Goal: Answer question/provide support: Share knowledge or assist other users

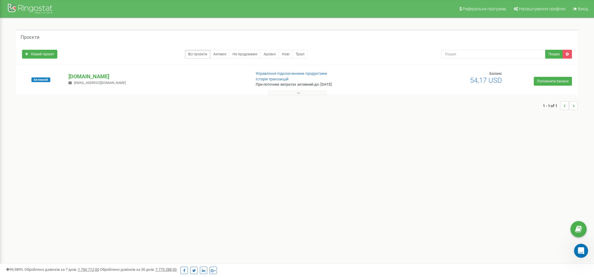
click at [79, 80] on div "royalrealestate.com royalestate.koniushevskyi@gmail.com" at bounding box center [157, 79] width 186 height 13
click at [79, 78] on p "[DOMAIN_NAME]" at bounding box center [157, 77] width 178 height 8
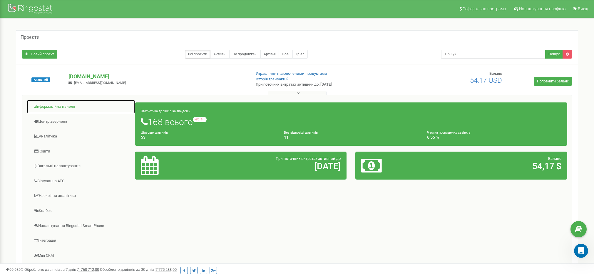
click at [60, 108] on link "Інформаційна панель" at bounding box center [81, 106] width 108 height 14
click at [61, 105] on link "Інформаційна панель" at bounding box center [81, 106] width 108 height 14
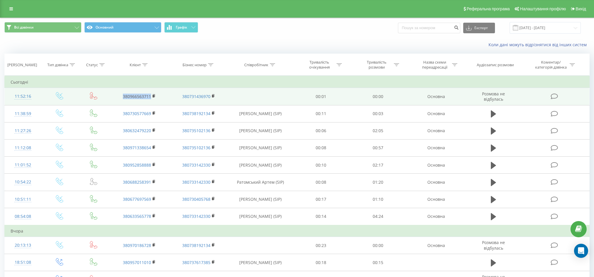
drag, startPoint x: 132, startPoint y: 96, endPoint x: 152, endPoint y: 96, distance: 19.7
click at [152, 96] on td "380966563711" at bounding box center [139, 96] width 59 height 17
click at [153, 96] on rect at bounding box center [154, 96] width 2 height 3
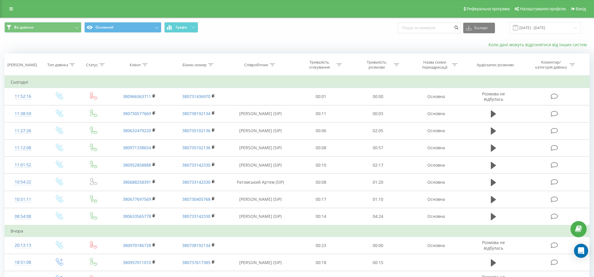
click at [498, 43] on link "Коли дані можуть відрізнятися вiд інших систем" at bounding box center [538, 45] width 101 height 6
click at [578, 254] on div "Open Intercom Messenger" at bounding box center [581, 251] width 16 height 16
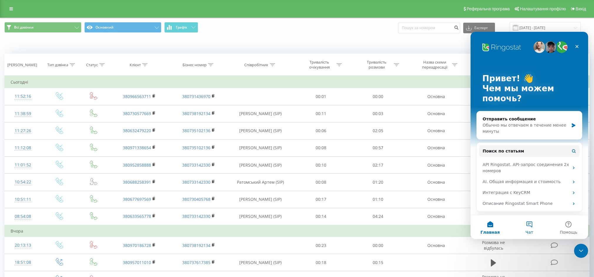
click at [530, 225] on button "Чат" at bounding box center [529, 227] width 39 height 24
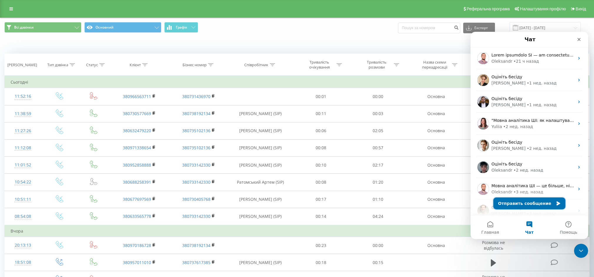
click at [556, 204] on icon "Мессенджер Intercom" at bounding box center [558, 203] width 5 height 5
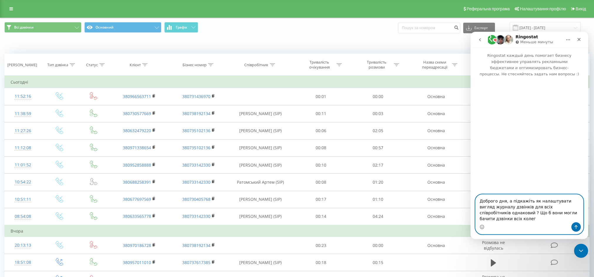
type textarea "Доброго дня, а підкажіть як налаштувати вигляд журналу дзвінків для всіх співро…"
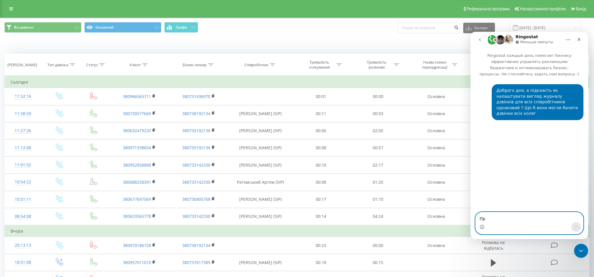
type textarea "Про"
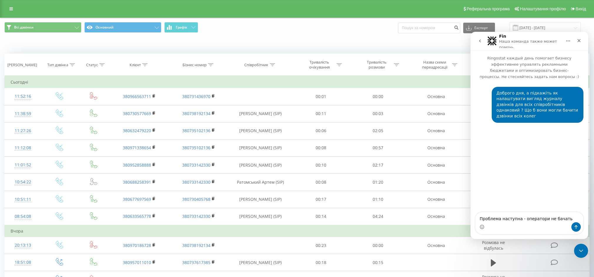
click at [545, 220] on textarea "Проблема наступна - оператори не бачать" at bounding box center [529, 217] width 108 height 10
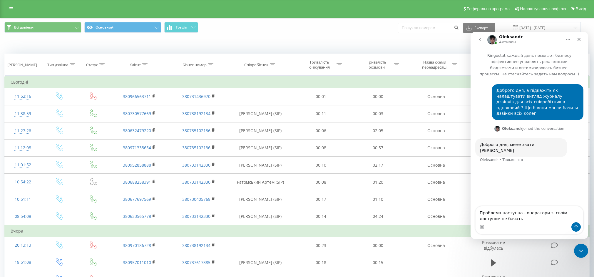
click at [531, 220] on textarea "Проблема наступна - оператори зі своїм доступом не бачать" at bounding box center [529, 214] width 108 height 16
type textarea "Проблема наступна - оператори зі своїм доступом не бачать пропущені дзвінків (б…"
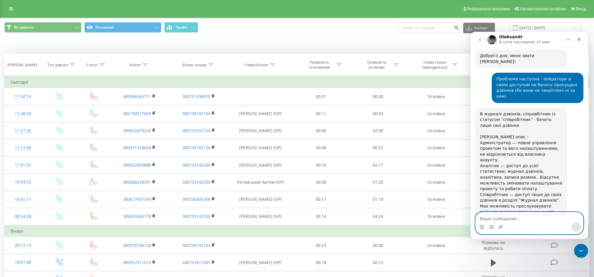
scroll to position [90, 0]
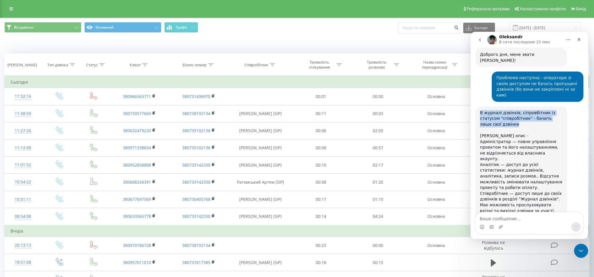
drag, startPoint x: 480, startPoint y: 96, endPoint x: 515, endPoint y: 107, distance: 36.5
click at [515, 110] on div "В журналі дзвінків, сіпровбітник із статусом "співробітник" - бачить лише свої …" at bounding box center [521, 136] width 82 height 52
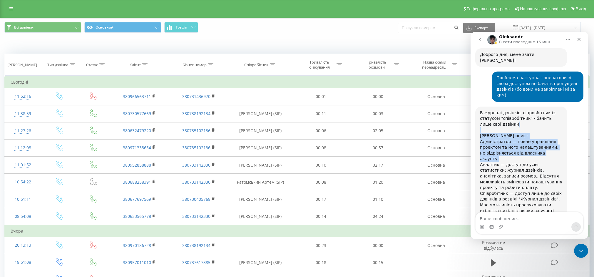
drag, startPoint x: 480, startPoint y: 115, endPoint x: 550, endPoint y: 137, distance: 73.5
click at [550, 137] on div "В журналі дзвінків, сіпровбітник із статусом "співробітник" - бачить лише свої …" at bounding box center [521, 136] width 82 height 52
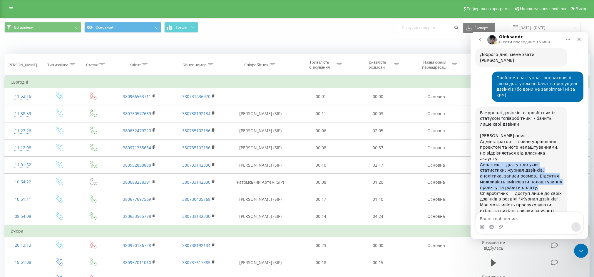
drag, startPoint x: 480, startPoint y: 140, endPoint x: 565, endPoint y: 160, distance: 86.4
click at [565, 160] on div "В журналі дзвінків, сіпровбітник із статусом "співробітник" - бачить лише свої …" at bounding box center [521, 167] width 92 height 122
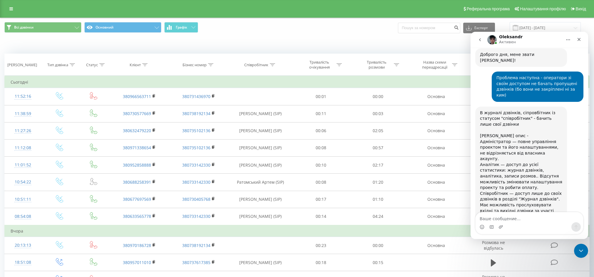
click at [532, 222] on div "Мессенджер Intercom" at bounding box center [529, 226] width 108 height 9
click at [11, 10] on icon at bounding box center [11, 9] width 4 height 4
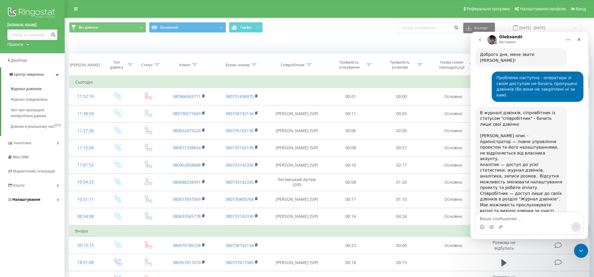
click at [27, 202] on span "Налаштування" at bounding box center [23, 199] width 33 height 6
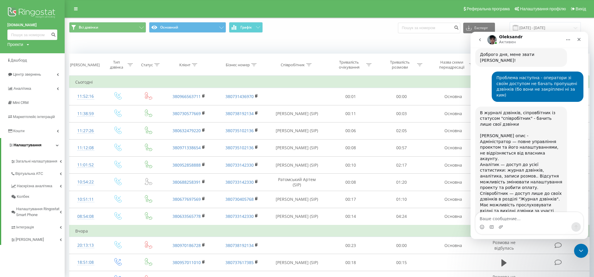
click at [32, 143] on span "Налаштування" at bounding box center [25, 145] width 33 height 6
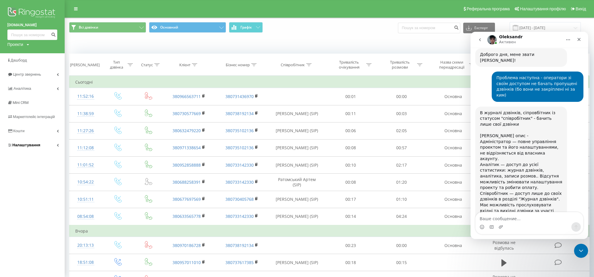
click at [17, 140] on link "Налаштування" at bounding box center [32, 145] width 65 height 14
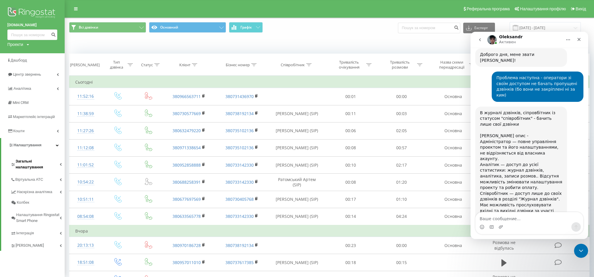
click at [34, 161] on span "Загальні налаштування" at bounding box center [38, 164] width 44 height 12
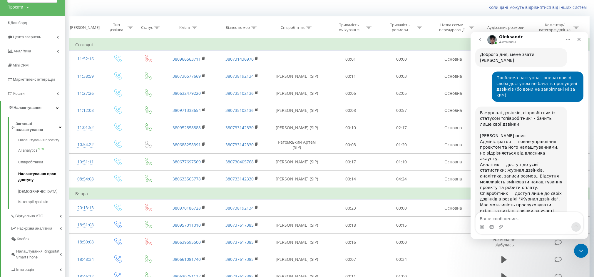
scroll to position [43, 0]
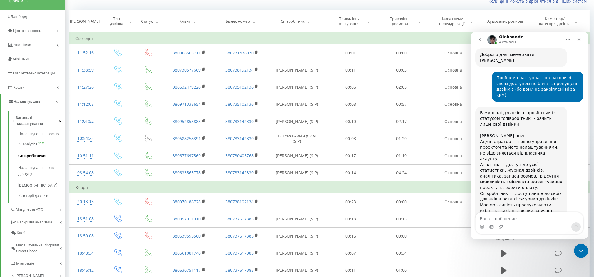
click at [31, 153] on link "Співробітники" at bounding box center [41, 156] width 46 height 12
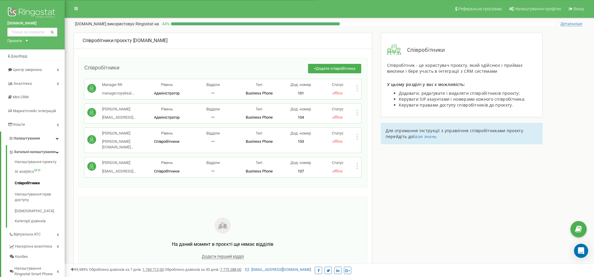
click at [357, 163] on icon at bounding box center [357, 166] width 2 height 6
click at [375, 174] on span "Редагувати" at bounding box center [375, 176] width 23 height 4
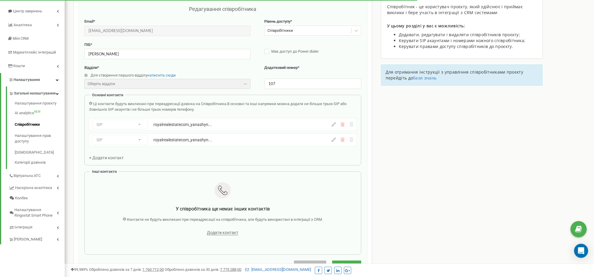
scroll to position [59, 0]
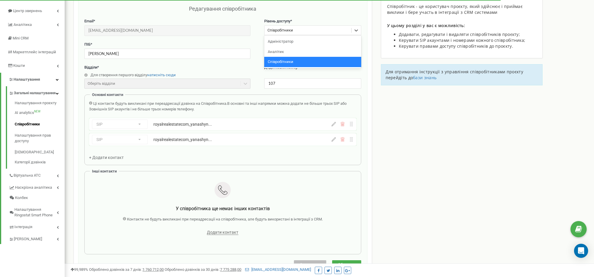
click at [289, 31] on div "Співробітники" at bounding box center [280, 31] width 26 height 6
click at [282, 53] on div "Аналітик" at bounding box center [312, 52] width 97 height 10
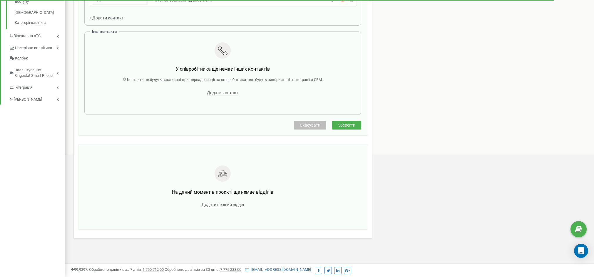
click at [353, 126] on span "Зберегти" at bounding box center [346, 125] width 17 height 5
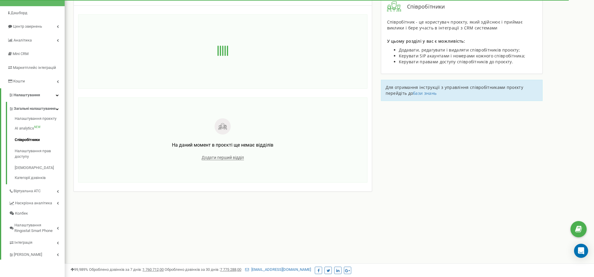
scroll to position [28, 0]
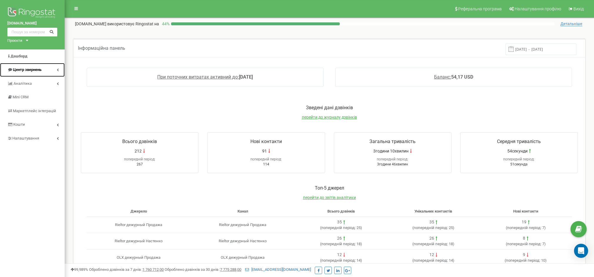
click at [39, 73] on link "Центр звернень" at bounding box center [32, 70] width 65 height 14
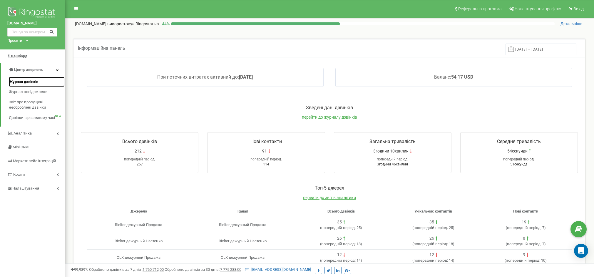
click at [32, 81] on span "Журнал дзвінків" at bounding box center [23, 82] width 29 height 6
click at [29, 81] on span "Журнал дзвінків" at bounding box center [23, 82] width 29 height 6
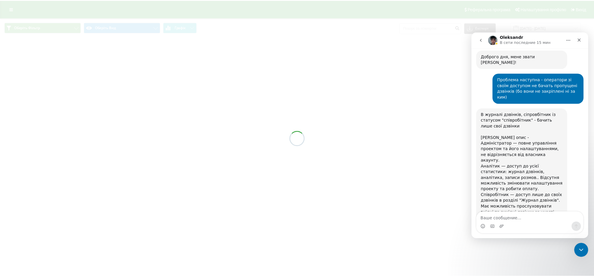
scroll to position [90, 0]
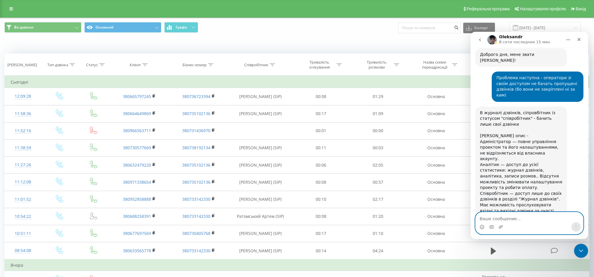
click at [515, 221] on textarea "Ваше сообщение..." at bounding box center [529, 217] width 108 height 10
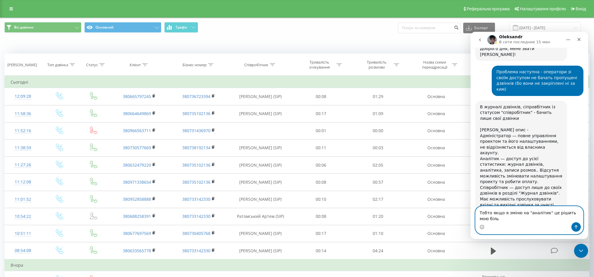
type textarea "Тобто якщо я зміню на "аналітик" це рішить мою біль ?"
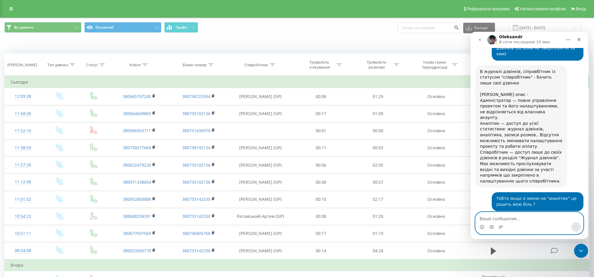
scroll to position [131, 0]
type textarea "Змінив, тестуємо, дяку)"
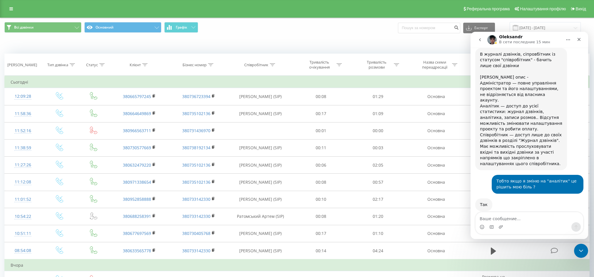
click at [483, 38] on button "go back" at bounding box center [479, 39] width 11 height 11
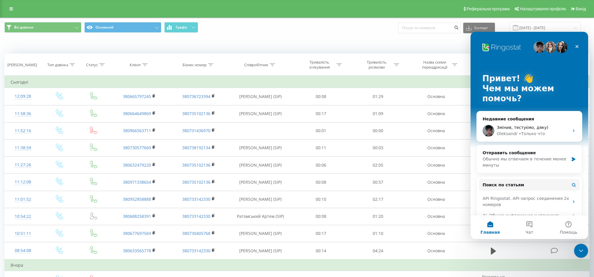
scroll to position [0, 0]
click at [579, 48] on icon "Закрыть" at bounding box center [577, 46] width 5 height 5
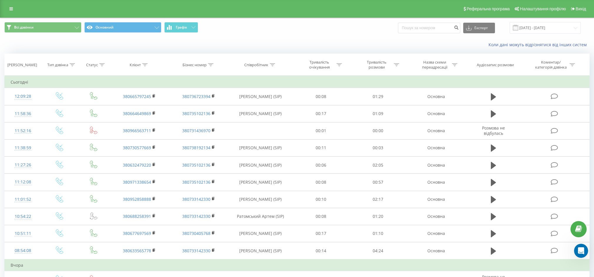
click at [258, 29] on span "Всі дзвінки Основний Графік" at bounding box center [148, 27] width 288 height 11
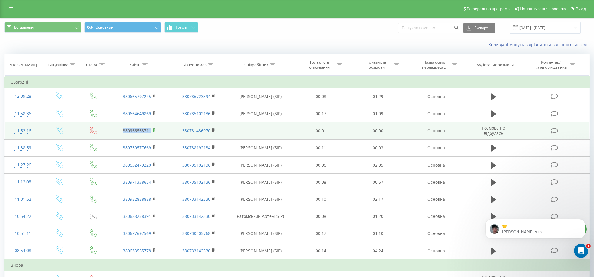
drag, startPoint x: 120, startPoint y: 130, endPoint x: 153, endPoint y: 130, distance: 32.0
click at [153, 130] on td "380966563711" at bounding box center [139, 130] width 59 height 17
click at [158, 132] on td "380966563711" at bounding box center [139, 130] width 59 height 17
click at [155, 129] on icon at bounding box center [154, 130] width 3 height 4
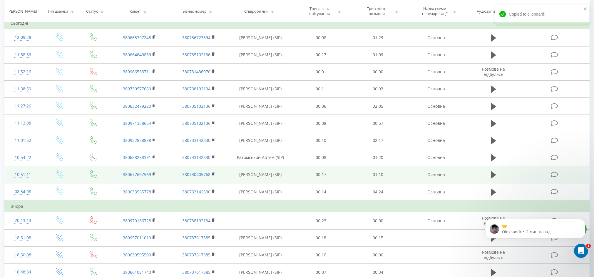
scroll to position [134, 0]
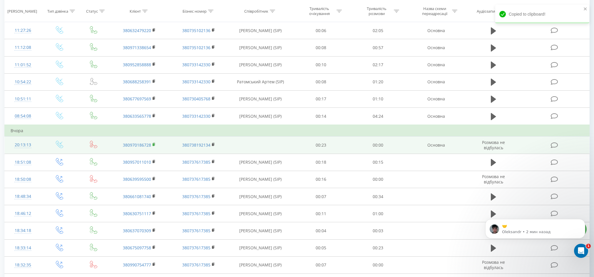
click at [154, 145] on rect at bounding box center [154, 144] width 2 height 3
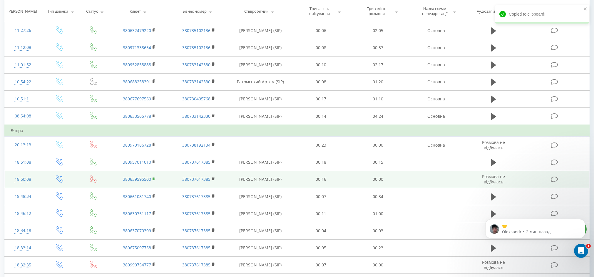
click at [154, 178] on rect at bounding box center [154, 178] width 2 height 3
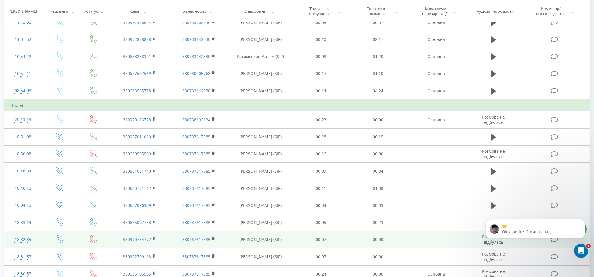
scroll to position [160, 0]
click at [154, 239] on rect at bounding box center [154, 238] width 2 height 3
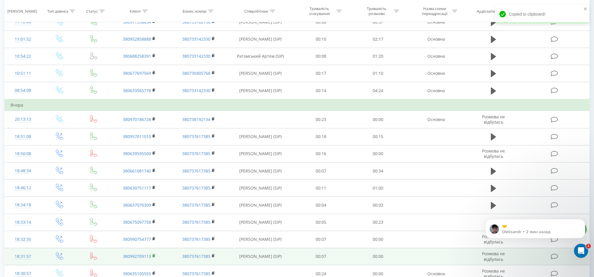
click at [155, 254] on icon at bounding box center [154, 255] width 3 height 4
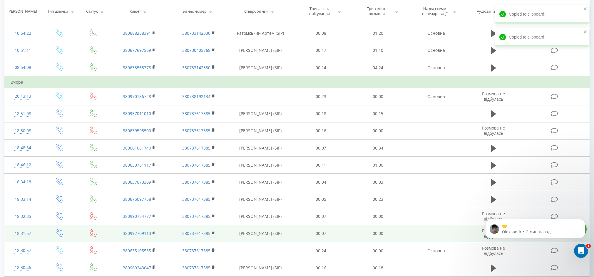
scroll to position [187, 0]
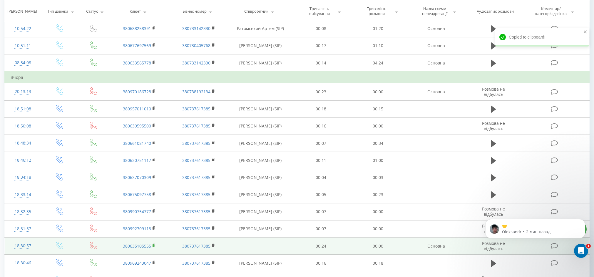
click at [155, 245] on icon at bounding box center [154, 244] width 2 height 3
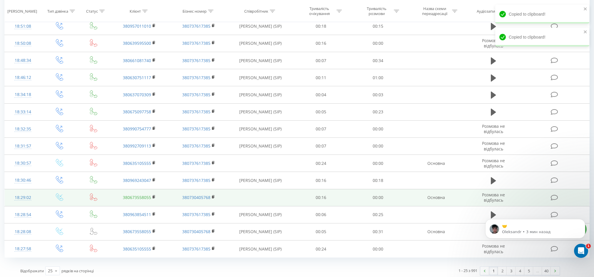
scroll to position [273, 0]
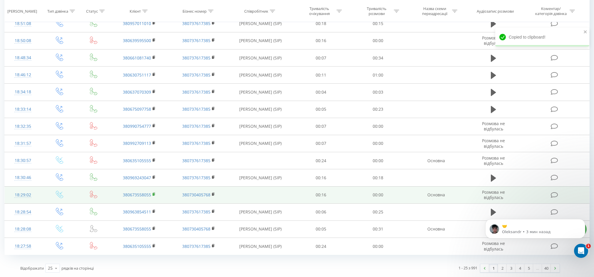
click at [154, 194] on rect at bounding box center [154, 194] width 2 height 3
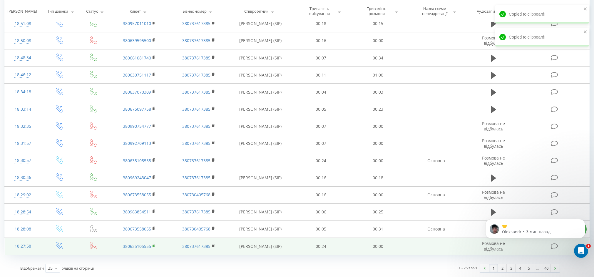
click at [155, 246] on icon at bounding box center [154, 244] width 2 height 3
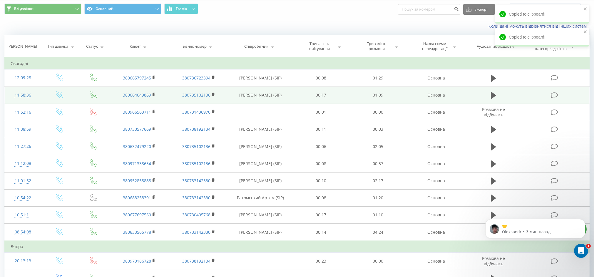
scroll to position [0, 0]
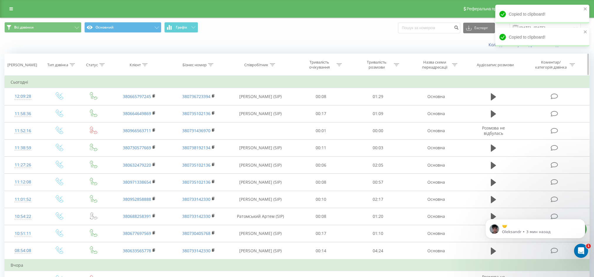
click at [90, 64] on div "Статус" at bounding box center [92, 64] width 12 height 5
click at [93, 106] on div "Введіть значення" at bounding box center [91, 107] width 42 height 5
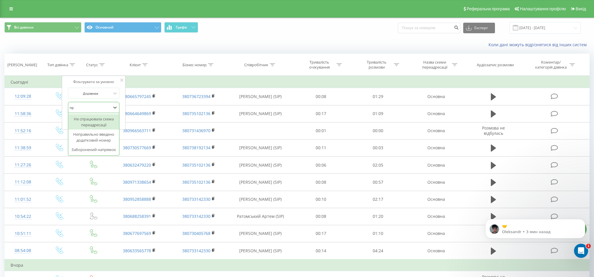
type input "п"
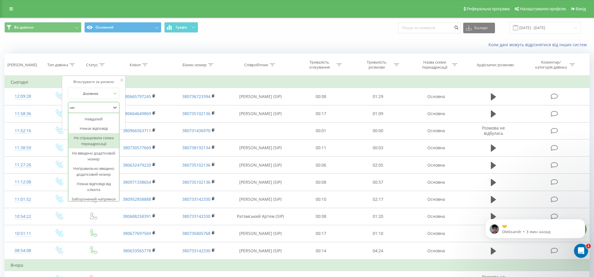
type input "нема"
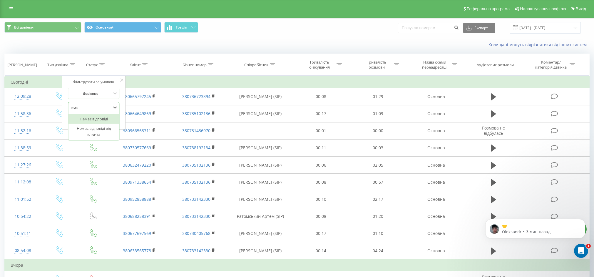
click at [87, 117] on div "Немає відповіді" at bounding box center [93, 118] width 51 height 9
click at [101, 118] on span "OK" at bounding box center [106, 119] width 16 height 9
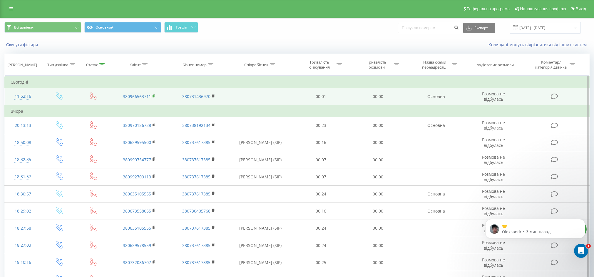
click at [154, 96] on rect at bounding box center [154, 96] width 2 height 3
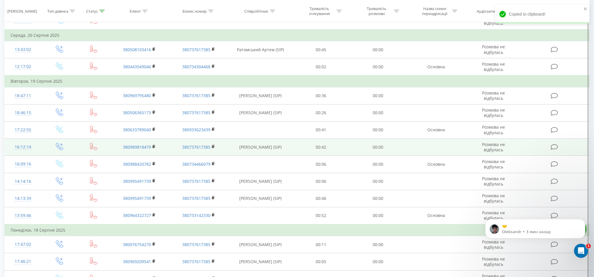
scroll to position [308, 0]
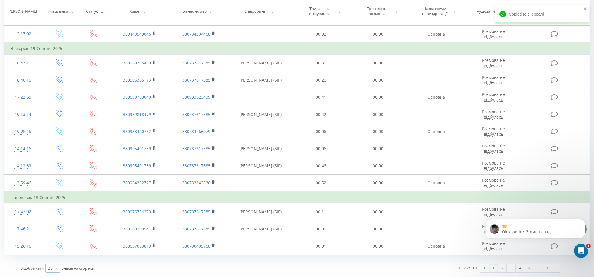
click at [50, 269] on div "25" at bounding box center [50, 268] width 5 height 6
click at [53, 252] on div "50" at bounding box center [53, 251] width 14 height 9
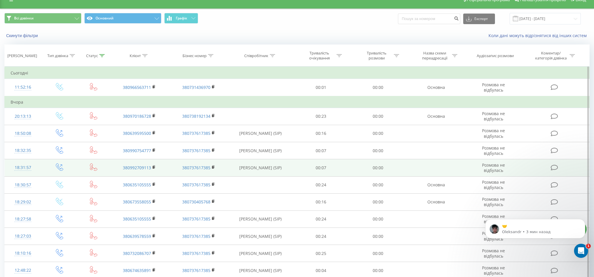
scroll to position [18, 0]
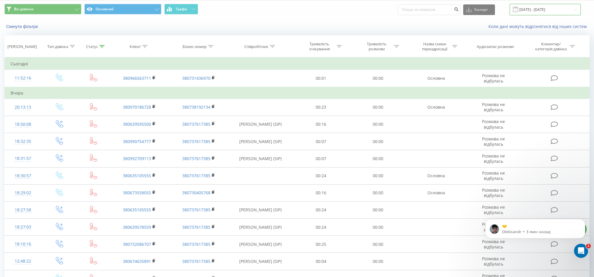
click at [557, 10] on input "22.07.2025 - 22.08.2025" at bounding box center [545, 9] width 71 height 11
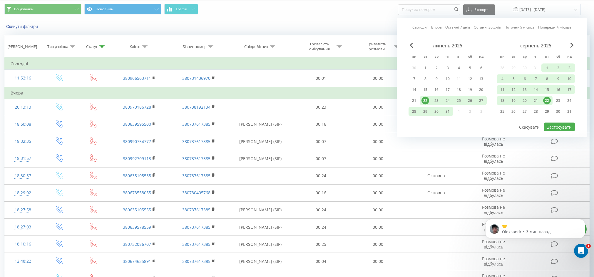
click at [547, 100] on div "22" at bounding box center [547, 101] width 8 height 8
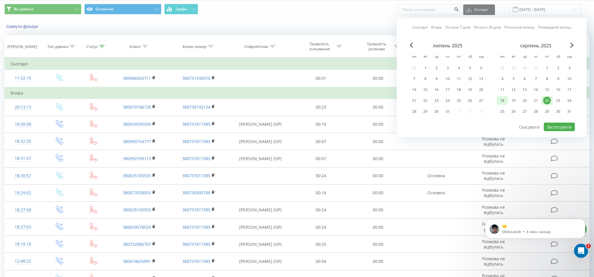
click at [503, 101] on div "18" at bounding box center [502, 101] width 8 height 8
click at [548, 99] on div "22" at bounding box center [547, 101] width 8 height 8
click at [548, 92] on div "15" at bounding box center [547, 90] width 8 height 8
click at [555, 124] on button "Застосувати" at bounding box center [559, 127] width 31 height 9
type input "15.08.2025 - 22.08.2025"
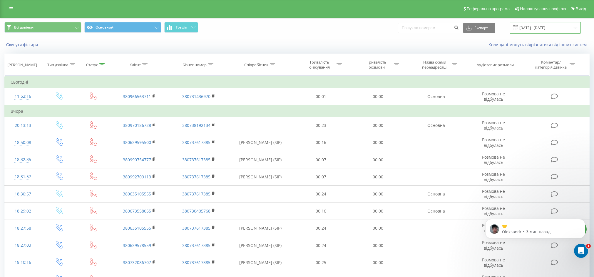
click at [550, 31] on input "15.08.2025 - 22.08.2025" at bounding box center [545, 27] width 71 height 11
click at [345, 35] on div "Всі дзвінки Основний Графік Експорт .csv .xls .xlsx 15.08.2025 - 22.08.2025" at bounding box center [296, 28] width 593 height 20
click at [488, 30] on button "Експорт" at bounding box center [479, 28] width 32 height 11
click at [484, 51] on div ".xls" at bounding box center [478, 49] width 31 height 11
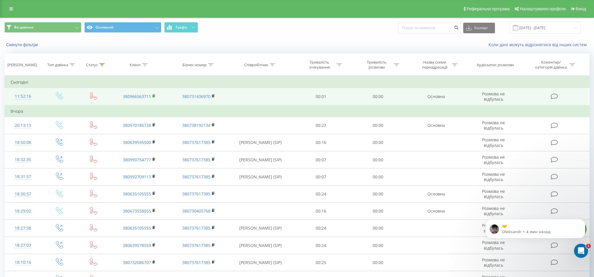
click at [154, 96] on rect at bounding box center [154, 96] width 2 height 3
click at [153, 96] on rect at bounding box center [154, 96] width 2 height 3
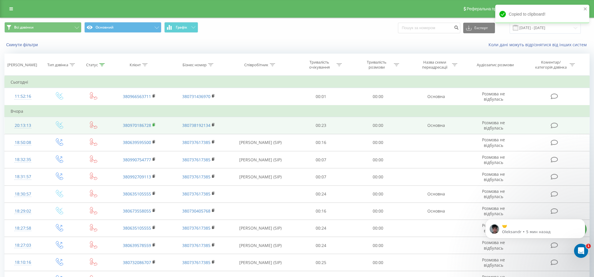
click at [154, 125] on rect at bounding box center [154, 124] width 2 height 3
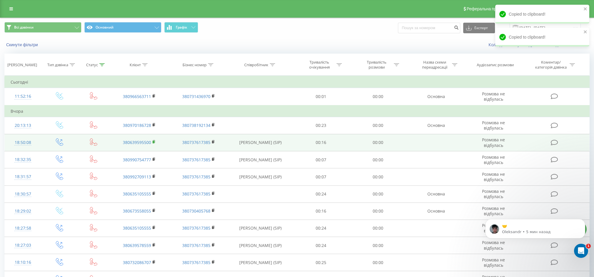
click at [154, 143] on rect at bounding box center [154, 141] width 2 height 3
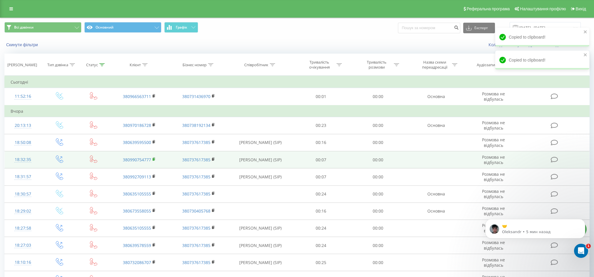
click at [153, 159] on rect at bounding box center [154, 159] width 2 height 3
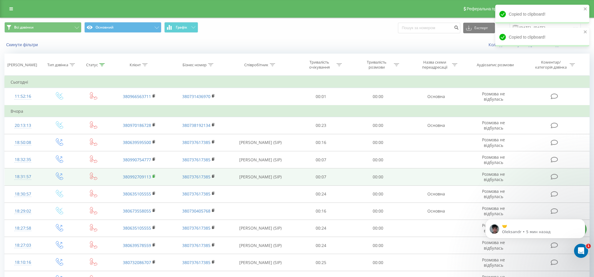
click at [154, 176] on rect at bounding box center [154, 176] width 2 height 3
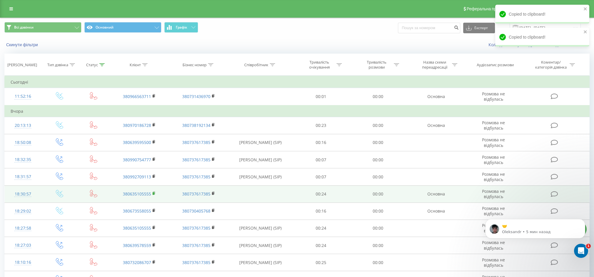
click at [155, 194] on icon at bounding box center [154, 193] width 3 height 4
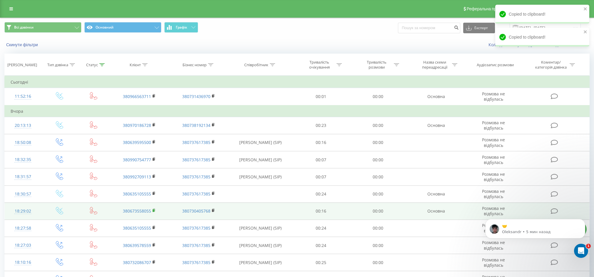
click at [154, 211] on rect at bounding box center [154, 210] width 2 height 3
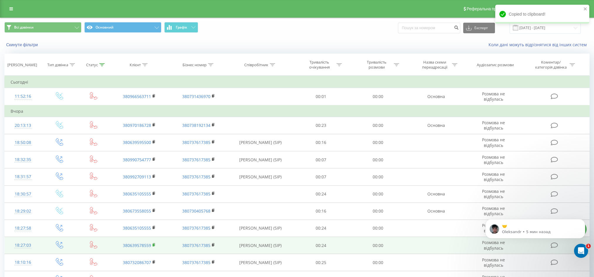
click at [154, 244] on rect at bounding box center [154, 244] width 2 height 3
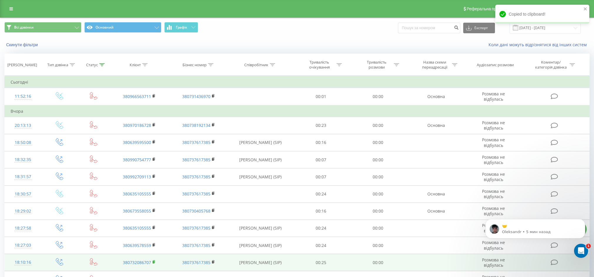
click at [155, 261] on icon at bounding box center [154, 261] width 3 height 4
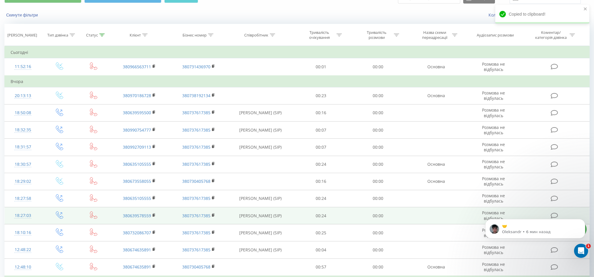
scroll to position [30, 0]
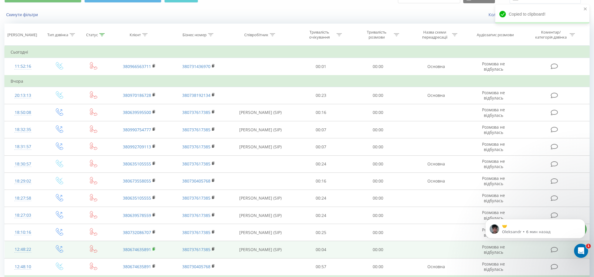
click at [153, 250] on rect at bounding box center [154, 248] width 2 height 3
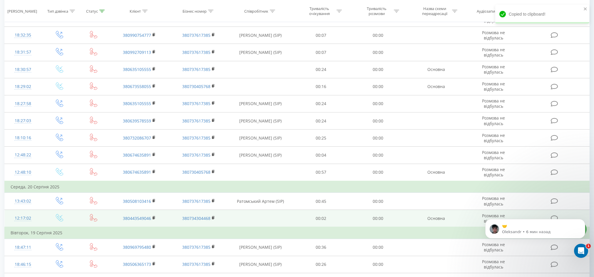
scroll to position [125, 0]
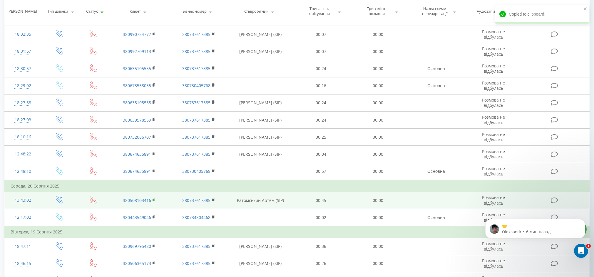
click at [154, 198] on rect at bounding box center [154, 199] width 2 height 3
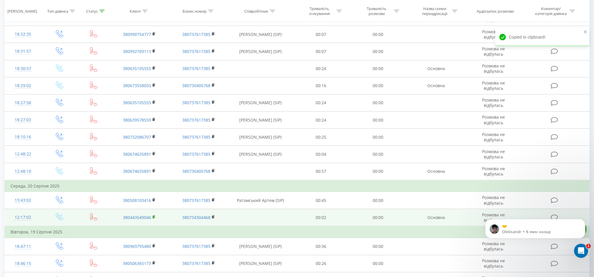
click at [153, 217] on rect at bounding box center [154, 216] width 2 height 3
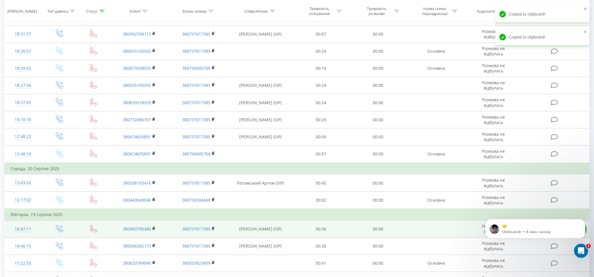
scroll to position [148, 0]
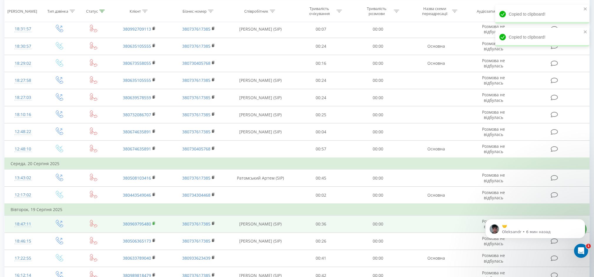
click at [155, 223] on icon at bounding box center [154, 223] width 3 height 4
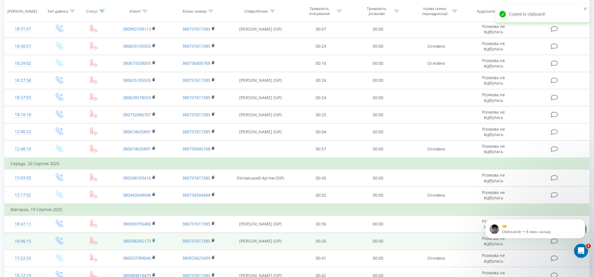
click at [154, 241] on rect at bounding box center [154, 240] width 2 height 3
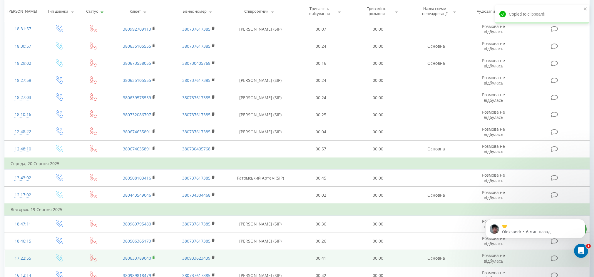
click at [153, 258] on rect at bounding box center [154, 257] width 2 height 3
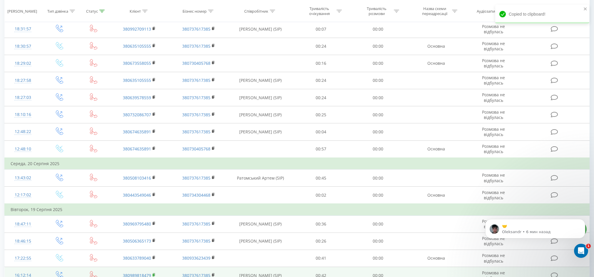
click at [155, 273] on icon at bounding box center [154, 274] width 3 height 4
click at [155, 273] on icon at bounding box center [154, 274] width 2 height 3
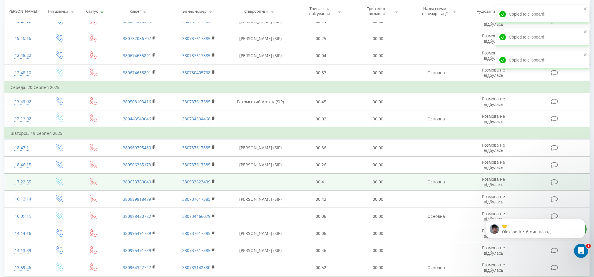
scroll to position [226, 0]
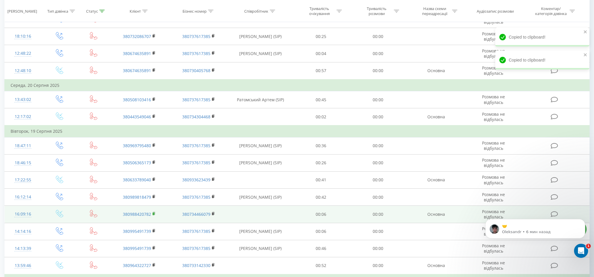
click at [154, 214] on rect at bounding box center [154, 213] width 2 height 3
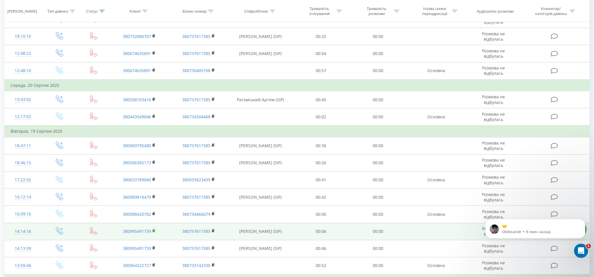
click at [154, 231] on rect at bounding box center [154, 230] width 2 height 3
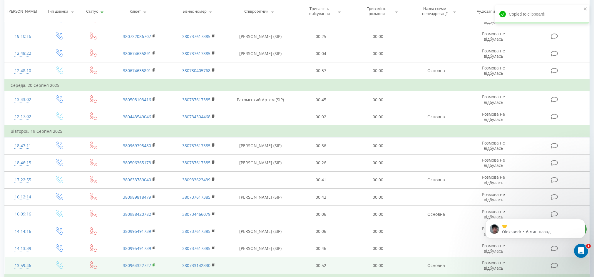
click at [153, 265] on rect at bounding box center [154, 264] width 2 height 3
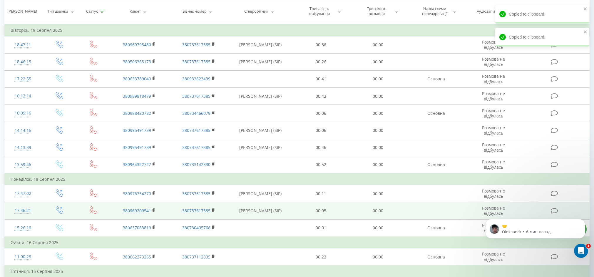
scroll to position [329, 0]
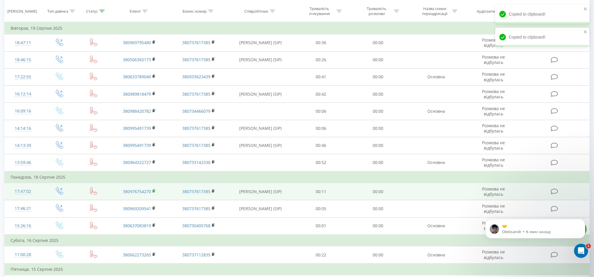
click at [153, 191] on rect at bounding box center [154, 191] width 2 height 3
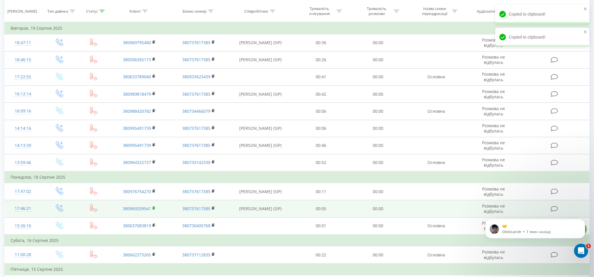
click at [155, 208] on icon at bounding box center [154, 208] width 3 height 4
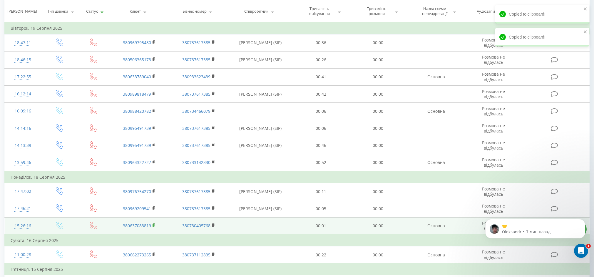
click at [154, 226] on rect at bounding box center [154, 225] width 2 height 3
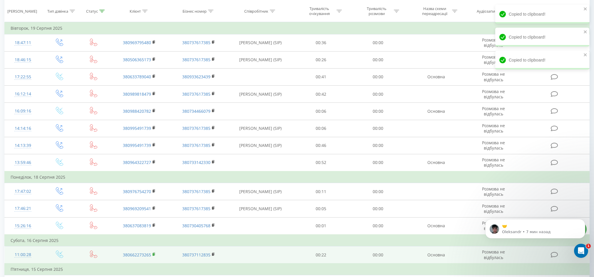
click at [154, 254] on icon at bounding box center [154, 254] width 3 height 4
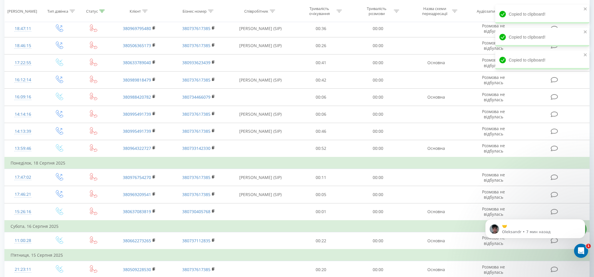
scroll to position [371, 0]
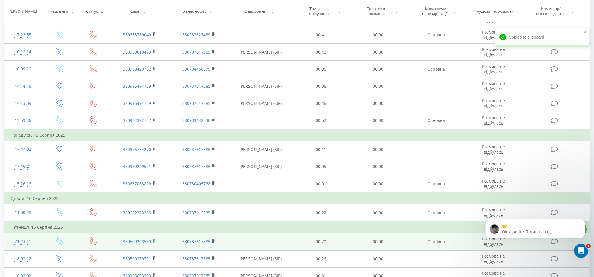
click at [155, 242] on icon at bounding box center [154, 241] width 3 height 4
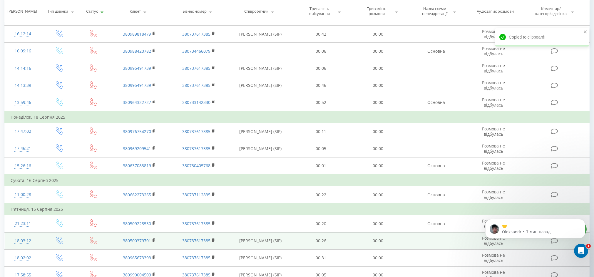
scroll to position [389, 0]
click at [153, 238] on icon at bounding box center [154, 239] width 3 height 4
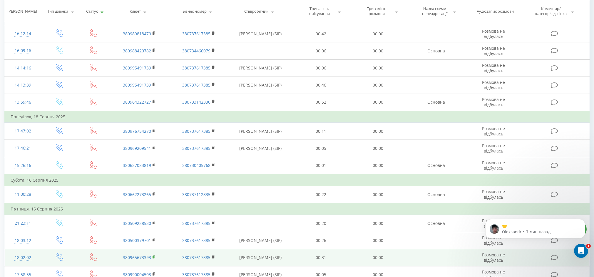
click at [154, 256] on icon at bounding box center [154, 256] width 3 height 4
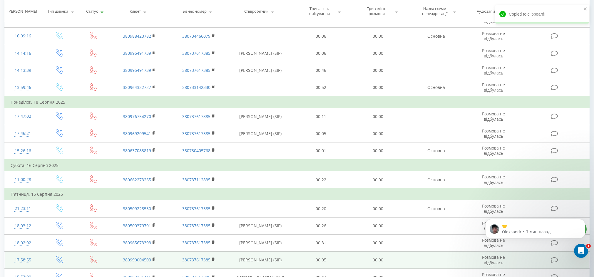
scroll to position [407, 0]
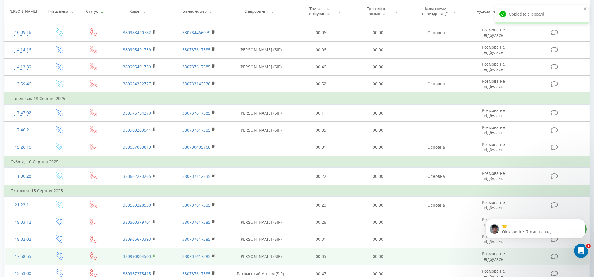
click at [154, 257] on icon at bounding box center [154, 255] width 3 height 4
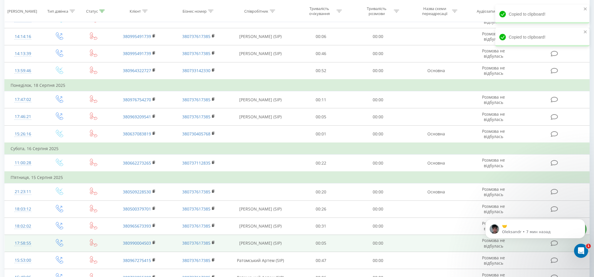
scroll to position [428, 0]
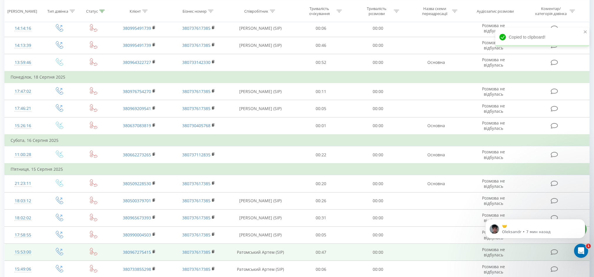
click at [152, 252] on td "380967275415" at bounding box center [139, 251] width 59 height 17
click at [153, 252] on rect at bounding box center [154, 251] width 2 height 3
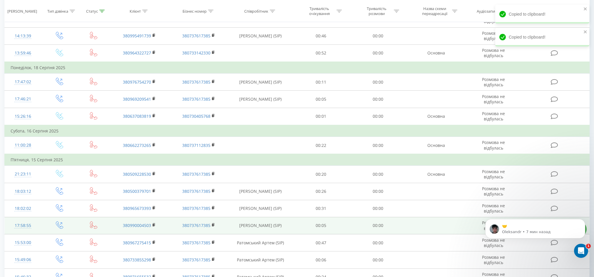
scroll to position [444, 0]
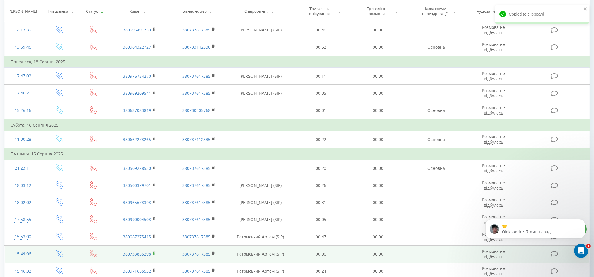
click at [155, 253] on icon at bounding box center [154, 253] width 3 height 4
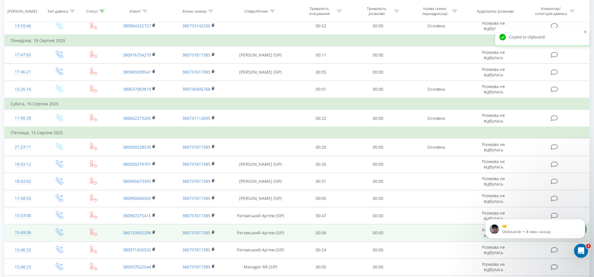
scroll to position [466, 0]
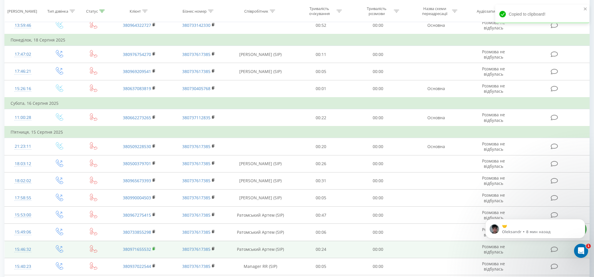
click at [153, 247] on icon at bounding box center [154, 248] width 3 height 4
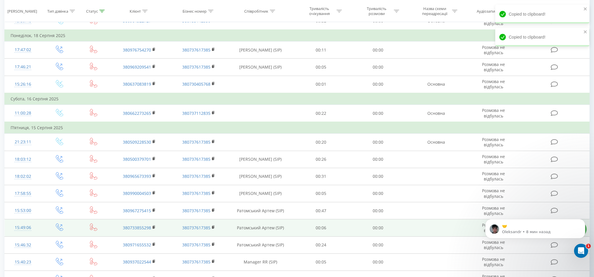
scroll to position [488, 0]
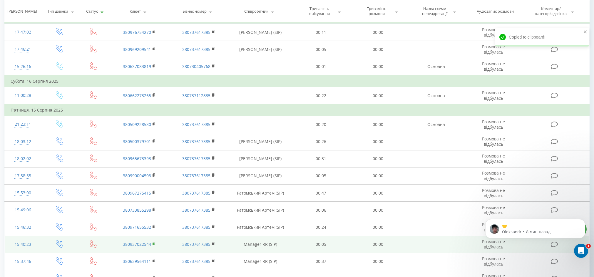
click at [153, 244] on rect at bounding box center [154, 243] width 2 height 3
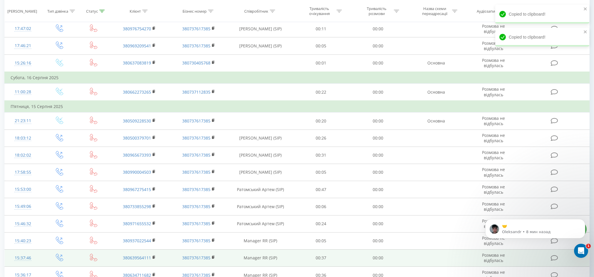
scroll to position [496, 0]
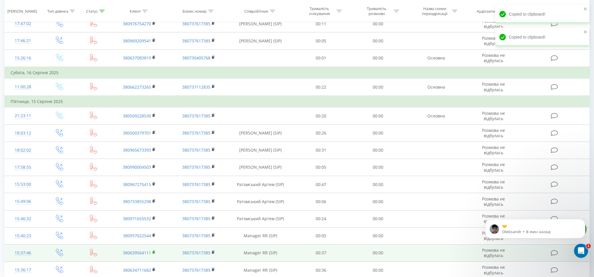
click at [155, 253] on icon at bounding box center [154, 252] width 3 height 4
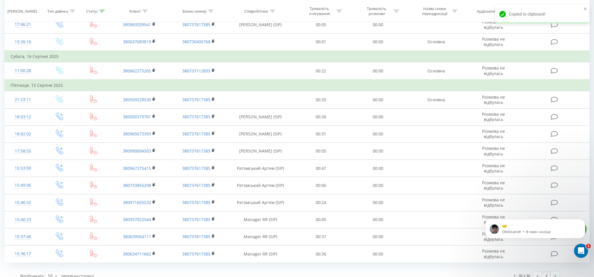
scroll to position [520, 0]
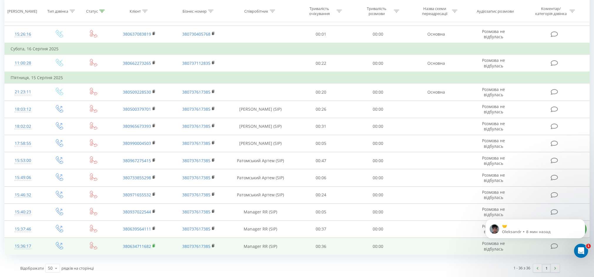
click at [154, 245] on rect at bounding box center [154, 245] width 2 height 3
